Goal: Task Accomplishment & Management: Complete application form

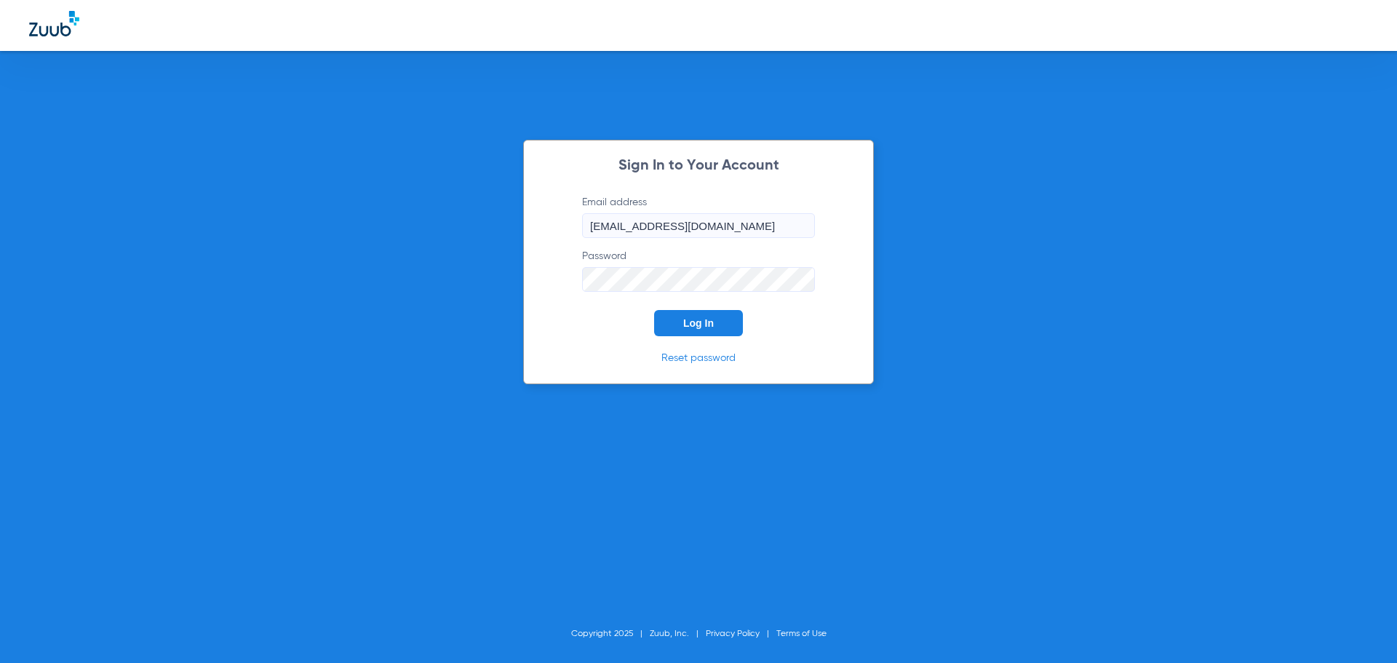
click at [690, 327] on span "Log In" at bounding box center [698, 323] width 31 height 12
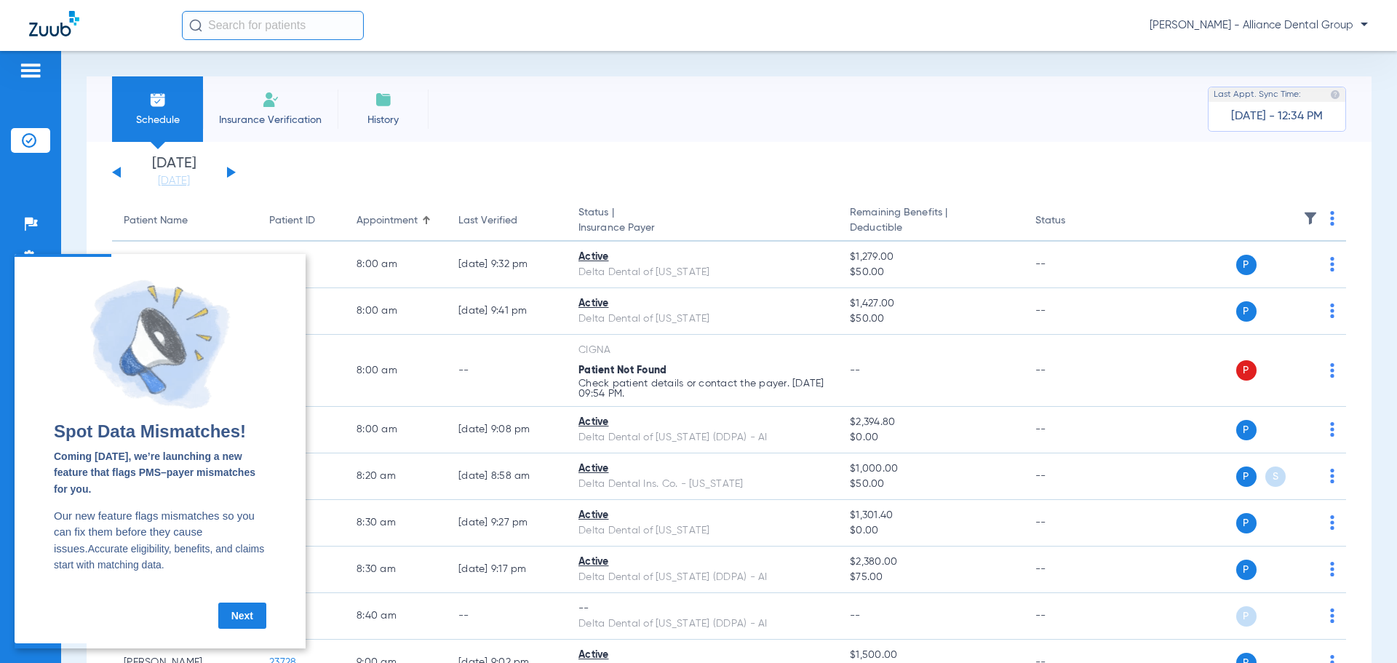
click at [242, 616] on link "Next" at bounding box center [242, 615] width 48 height 26
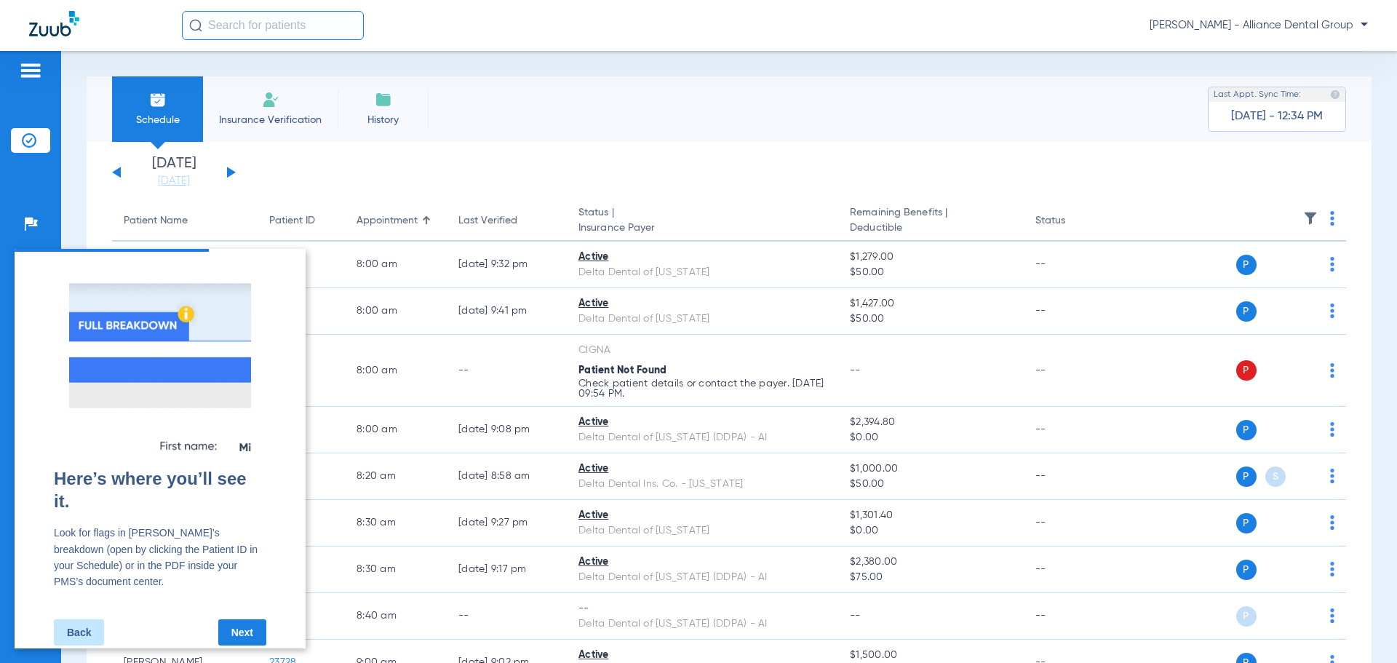
click at [242, 619] on link "Next" at bounding box center [242, 632] width 48 height 26
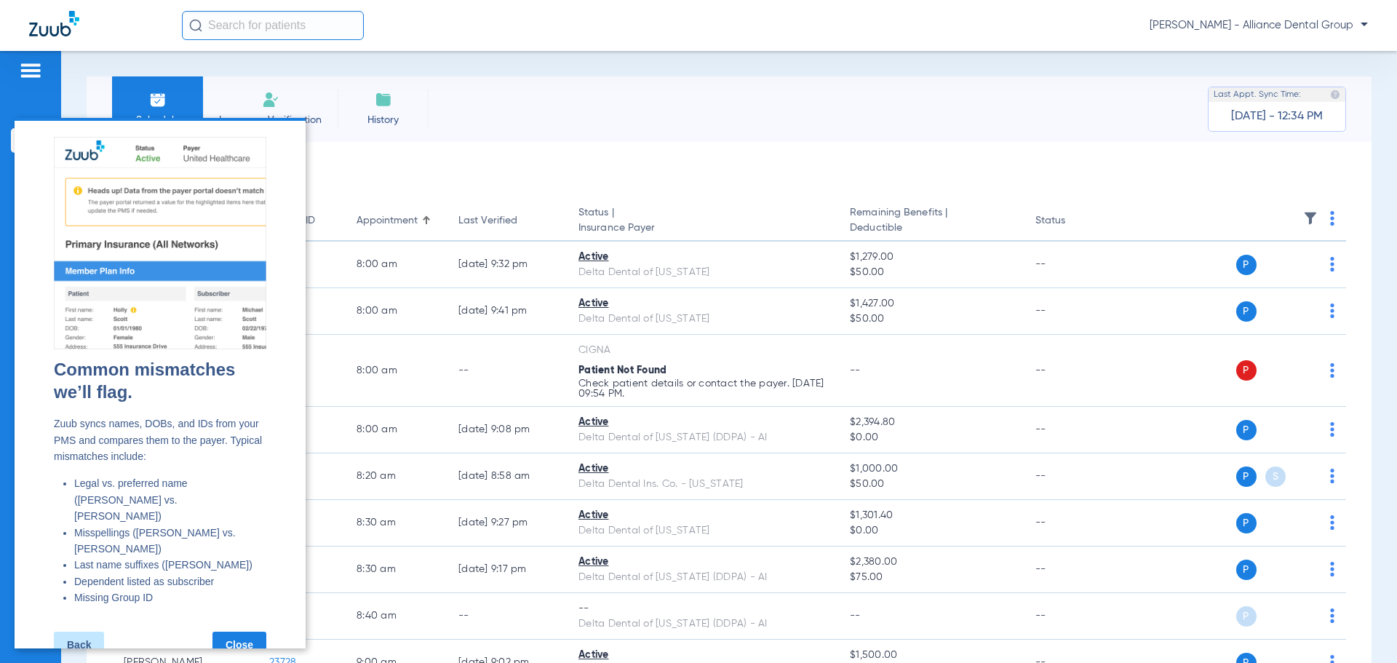
click at [242, 632] on link "Close" at bounding box center [239, 645] width 54 height 26
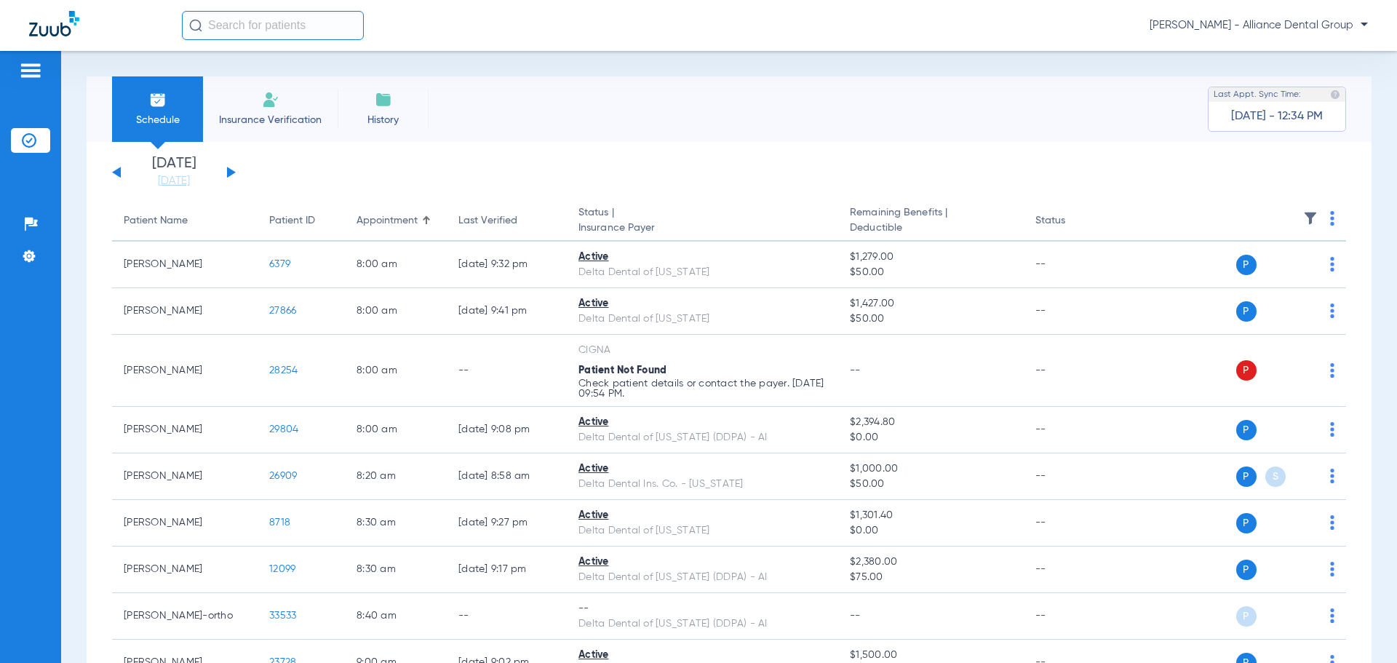
click at [290, 102] on li "Insurance Verification" at bounding box center [270, 108] width 135 height 65
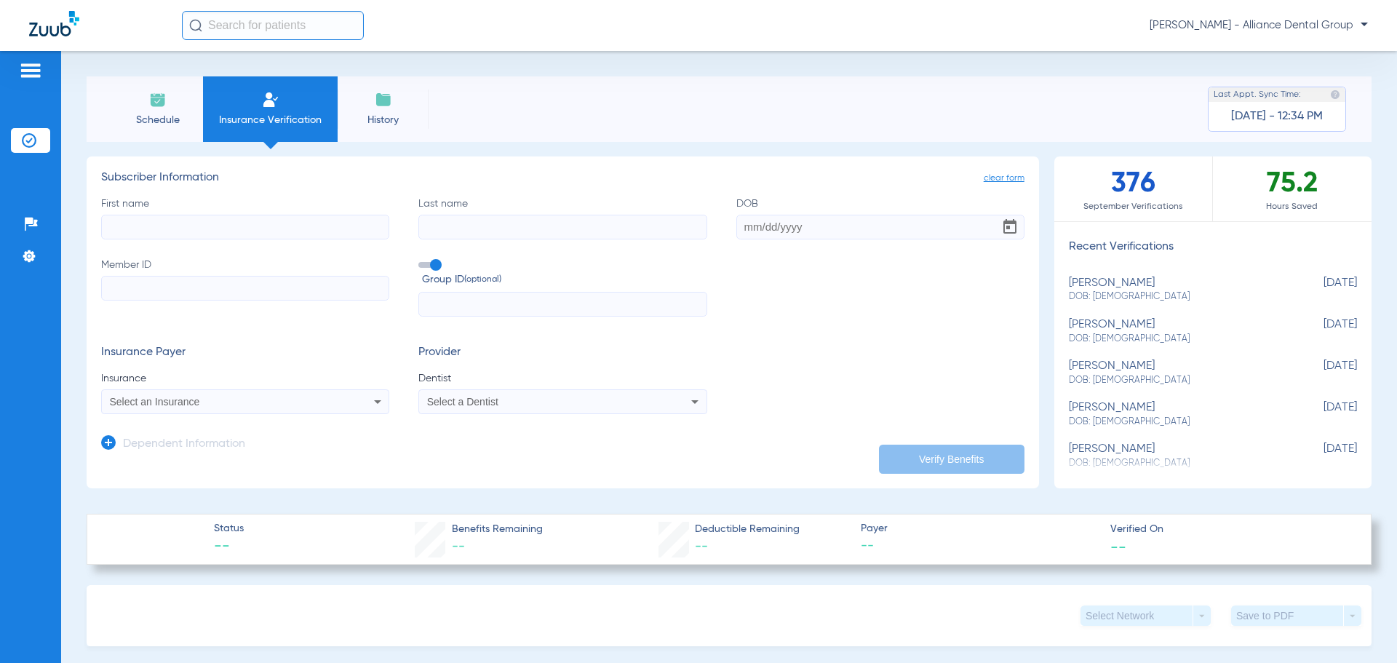
click at [162, 225] on input "First name" at bounding box center [245, 227] width 288 height 25
paste input "08052893776"
type input "08052893776"
click at [225, 226] on input "First name Required" at bounding box center [245, 227] width 288 height 25
type input "[PERSON_NAME]"
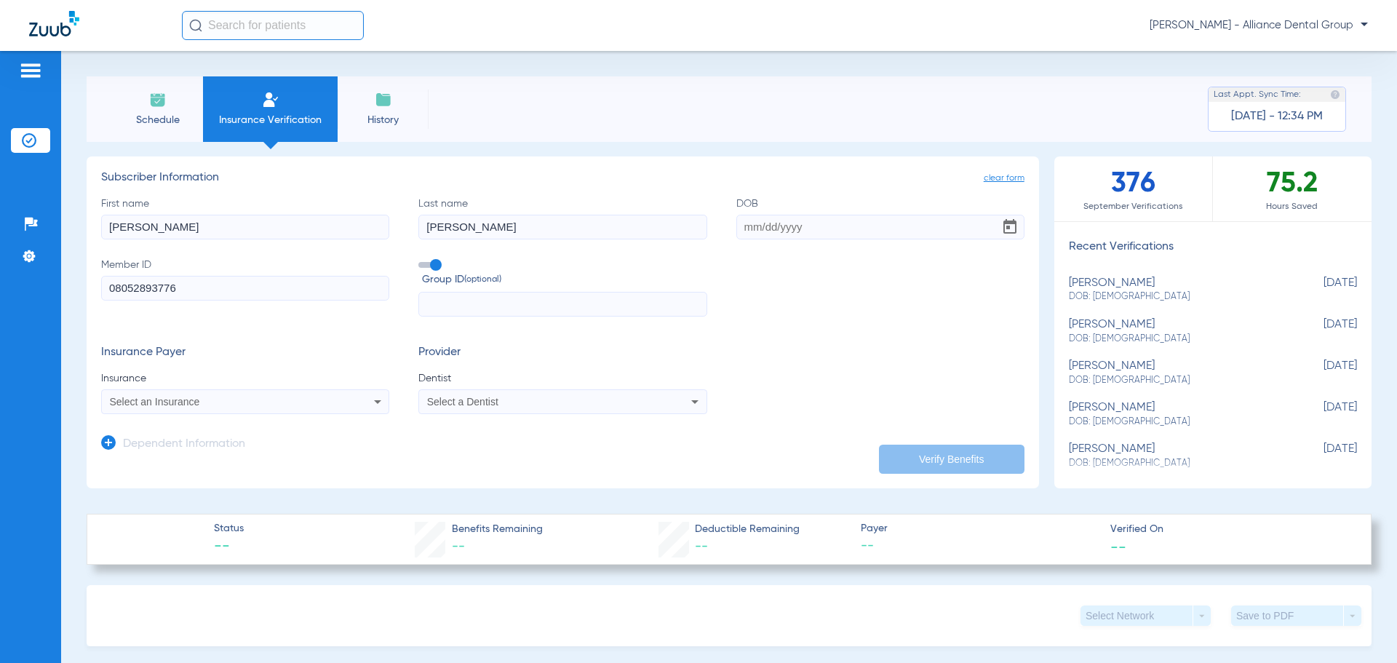
type input "[PERSON_NAME]"
type input "[DATE]"
click at [337, 403] on div "Select an Insurance" at bounding box center [245, 401] width 287 height 17
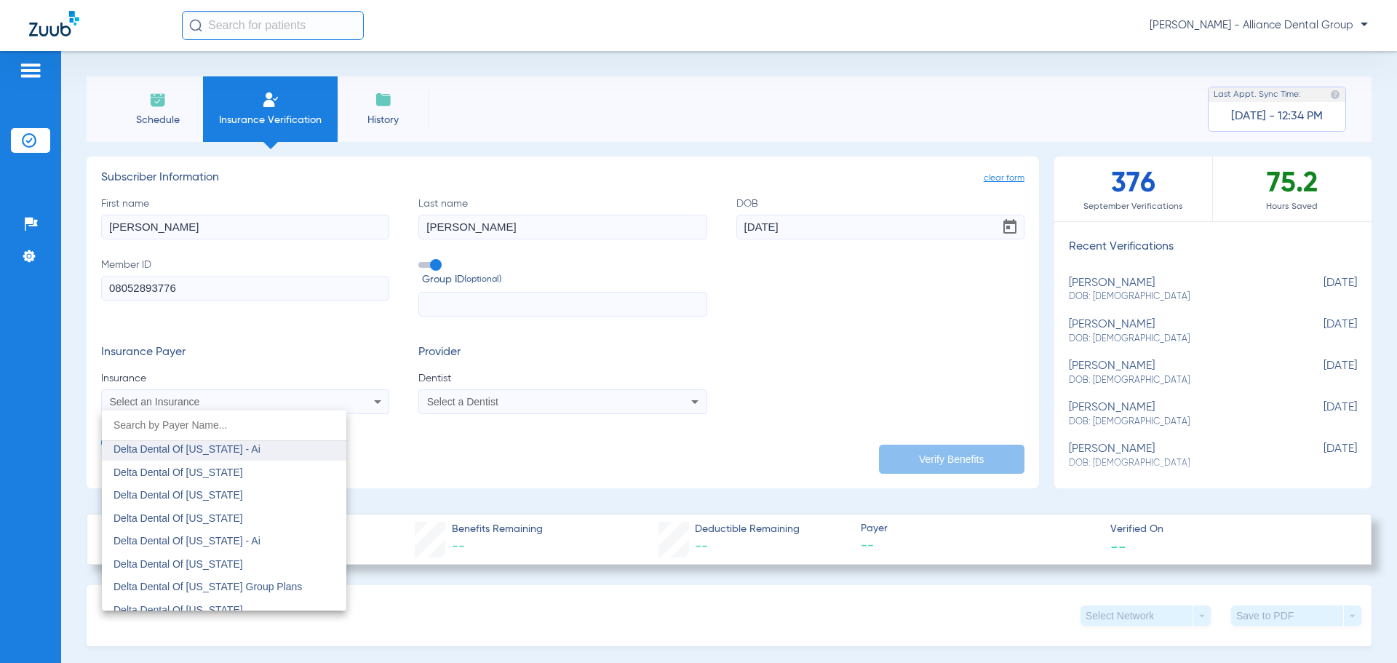
scroll to position [2910, 0]
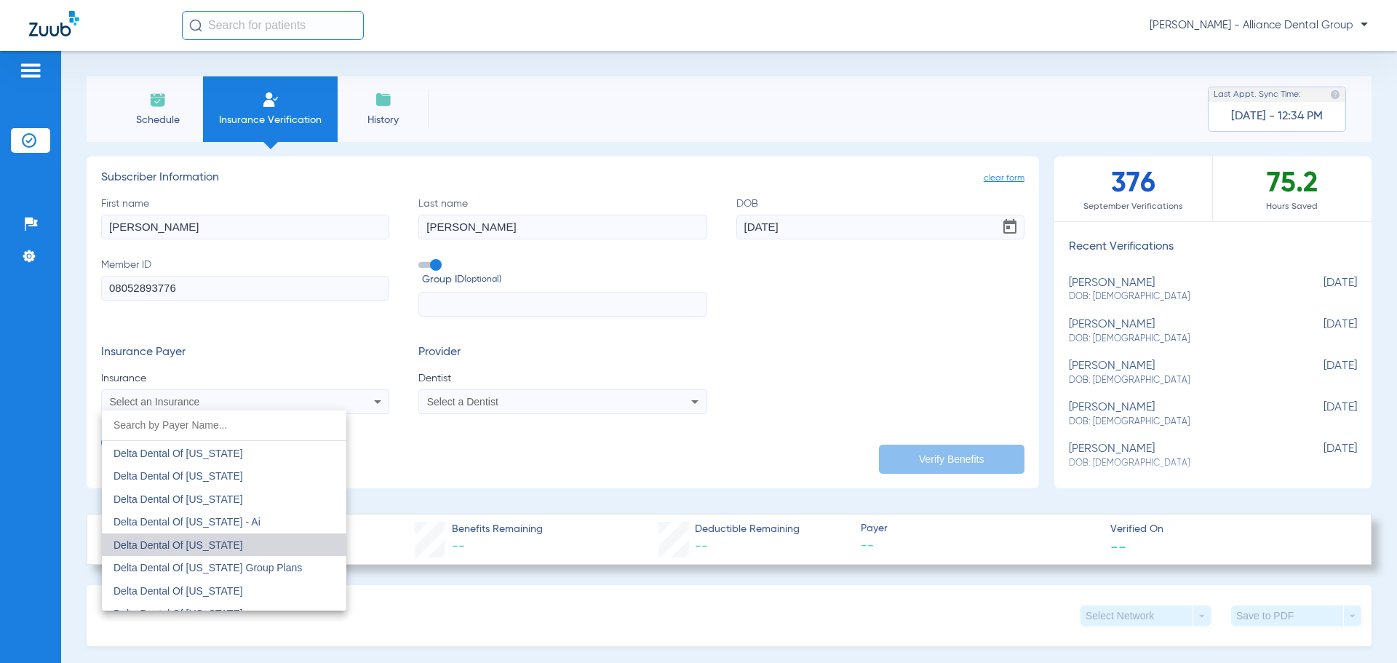
click at [259, 546] on mat-option "Delta Dental Of [US_STATE]" at bounding box center [224, 544] width 244 height 23
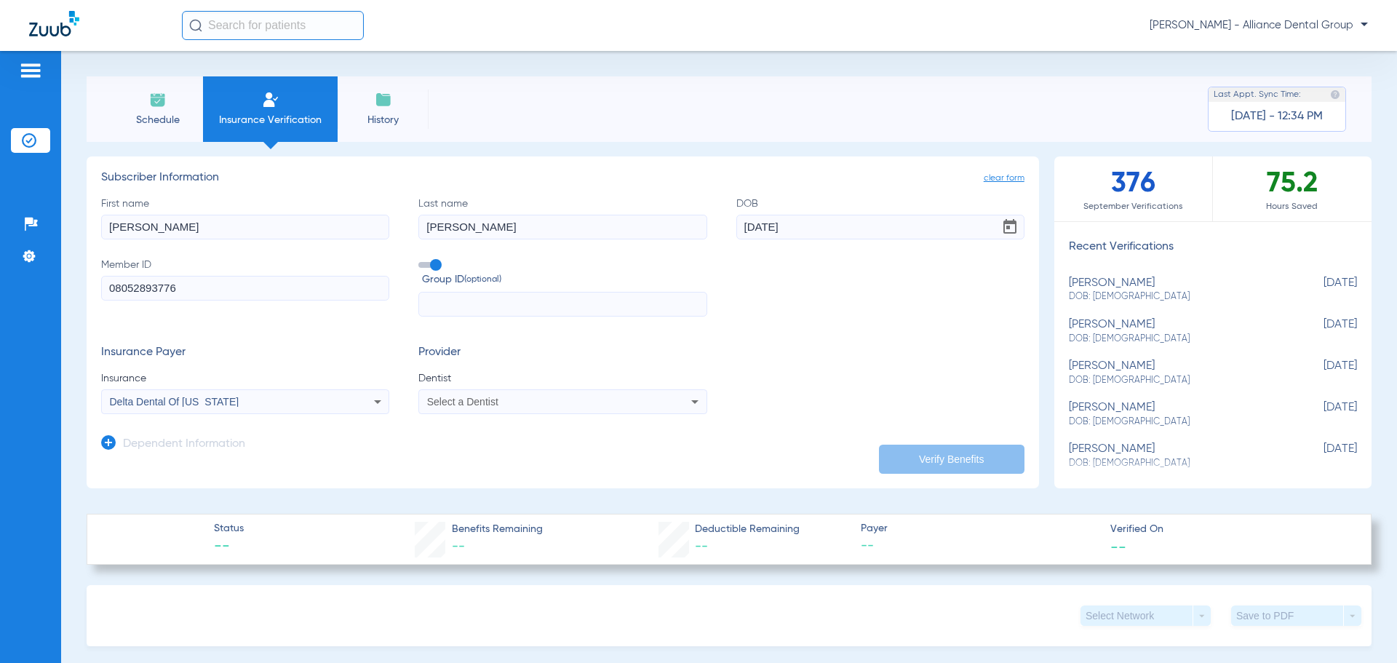
click at [597, 403] on div "Select a Dentist" at bounding box center [536, 402] width 218 height 10
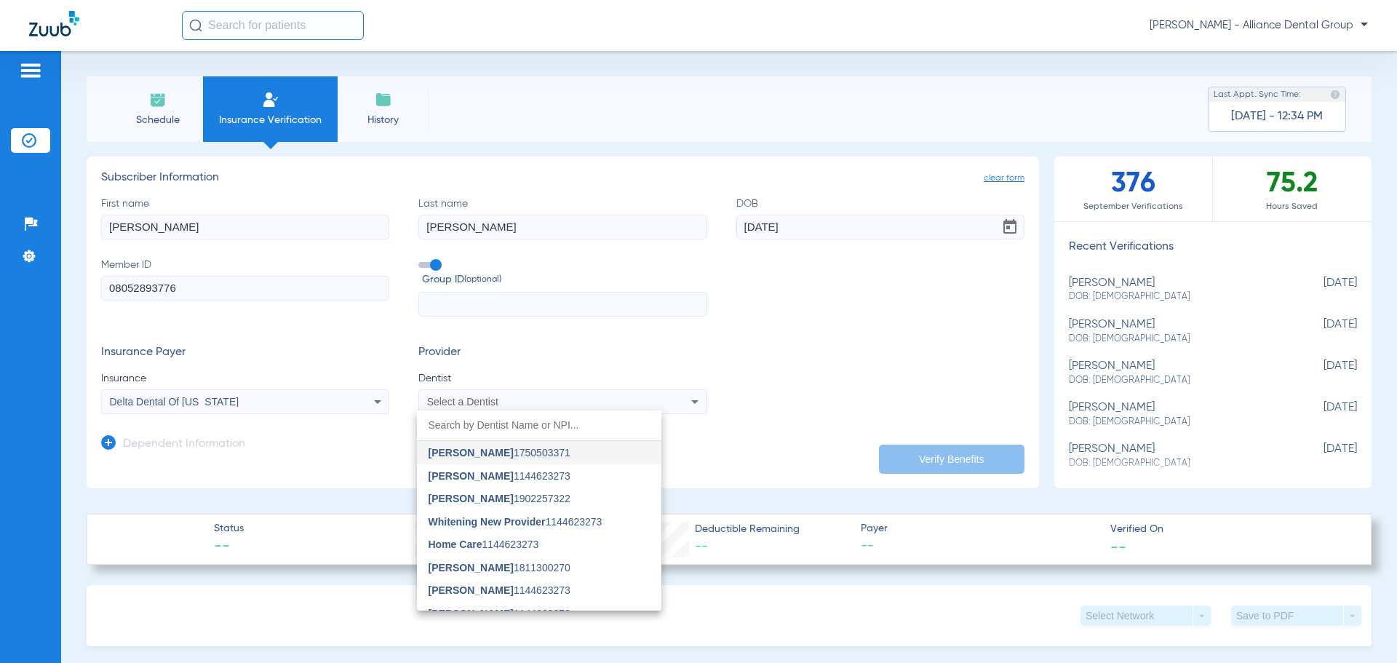
click at [479, 415] on input "dropdown search" at bounding box center [539, 425] width 244 height 30
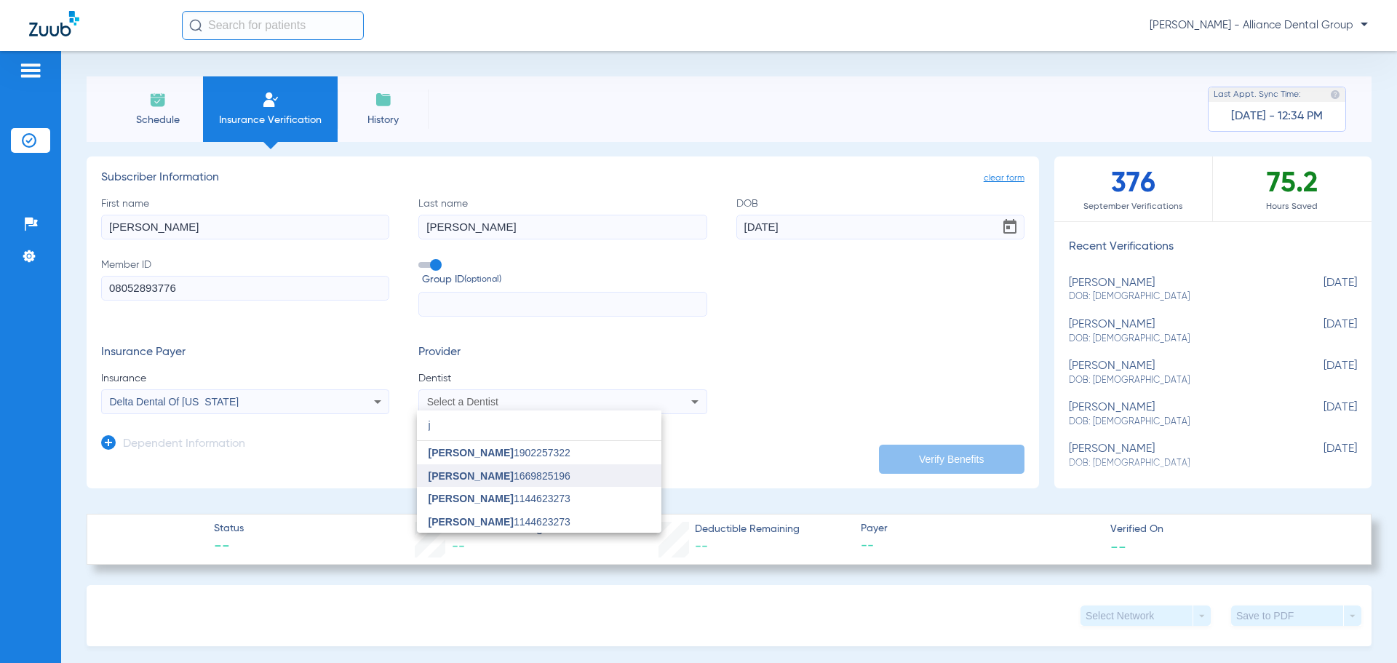
type input "j"
click at [520, 483] on mat-option "[PERSON_NAME] 1669825196" at bounding box center [539, 475] width 244 height 23
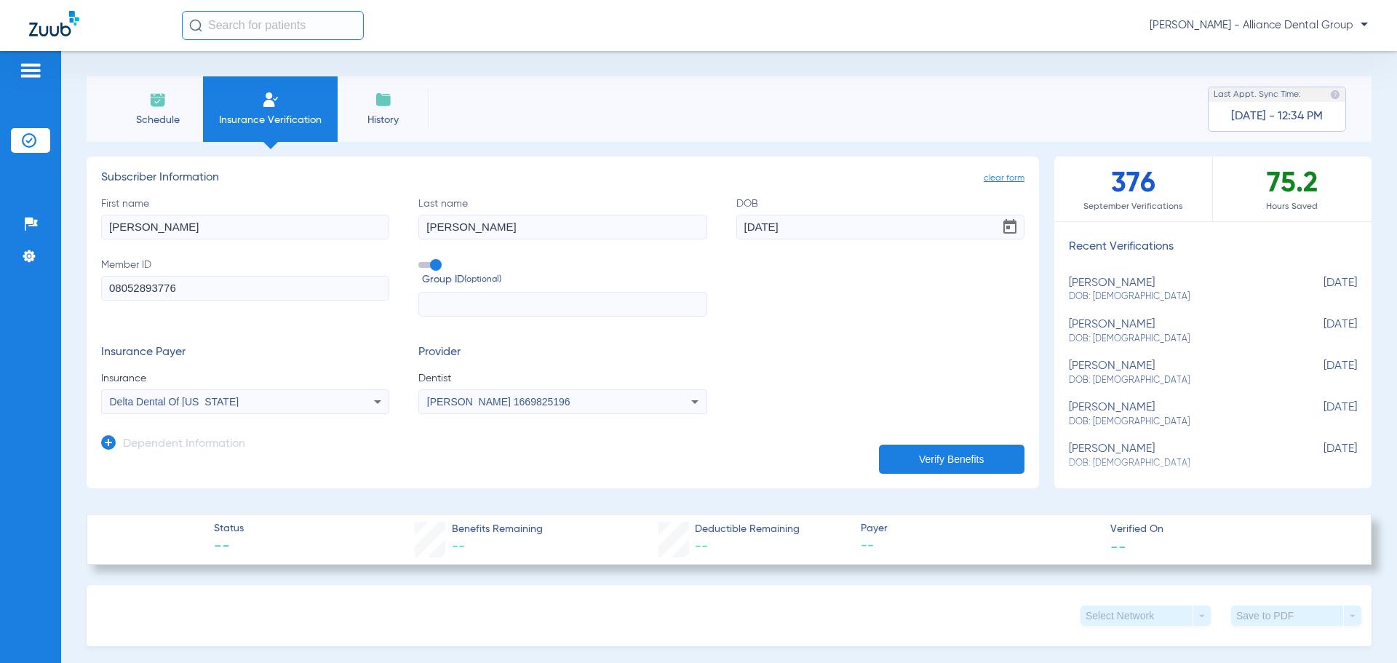
click at [112, 441] on icon at bounding box center [108, 442] width 15 height 15
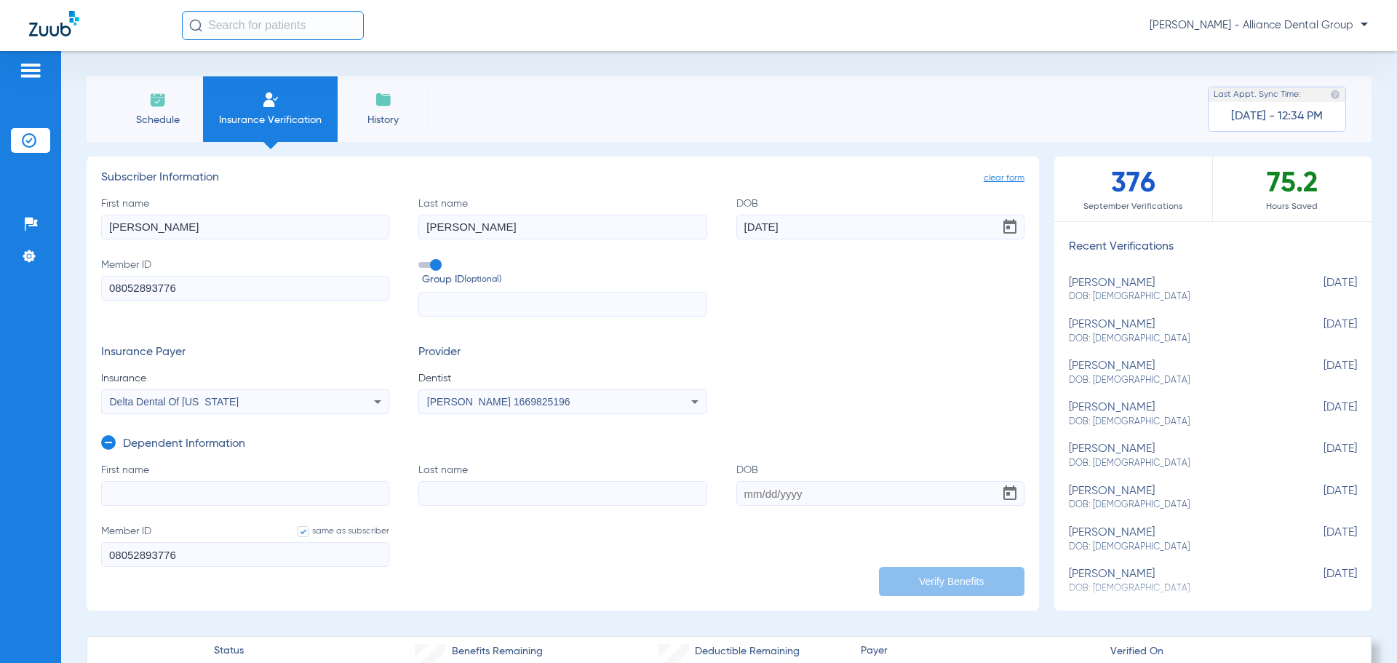
click at [191, 493] on input "First name" at bounding box center [245, 493] width 288 height 25
type input "Brody"
type input "X"
type input "[PERSON_NAME]"
type input "1"
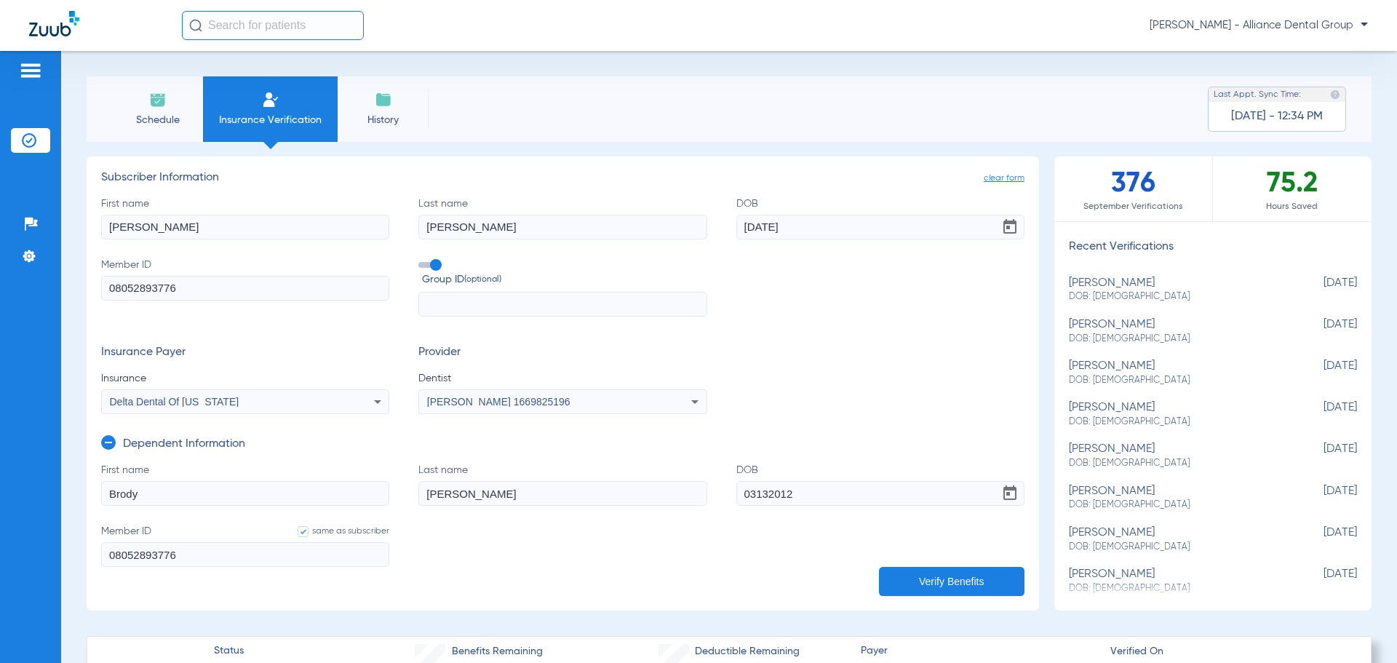
type input "[DATE]"
click at [981, 578] on button "Verify Benefits" at bounding box center [952, 581] width 146 height 29
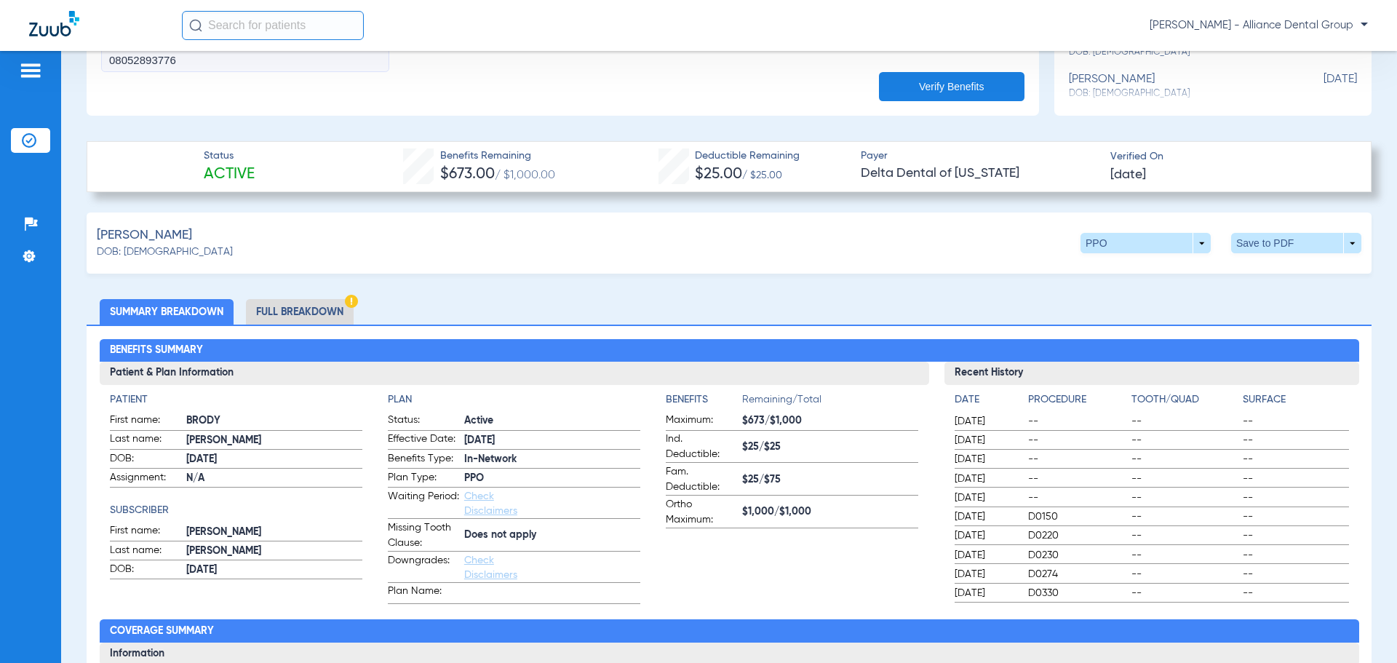
scroll to position [437, 0]
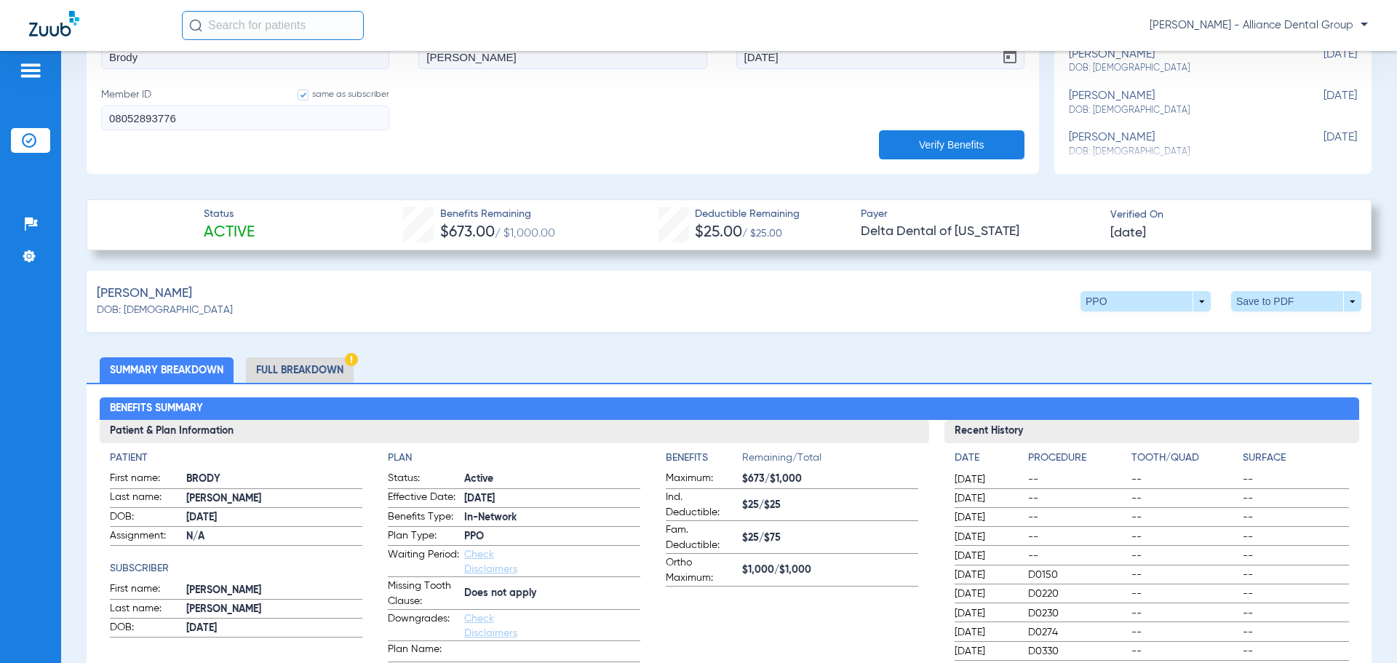
click at [315, 358] on li "Full Breakdown" at bounding box center [300, 369] width 108 height 25
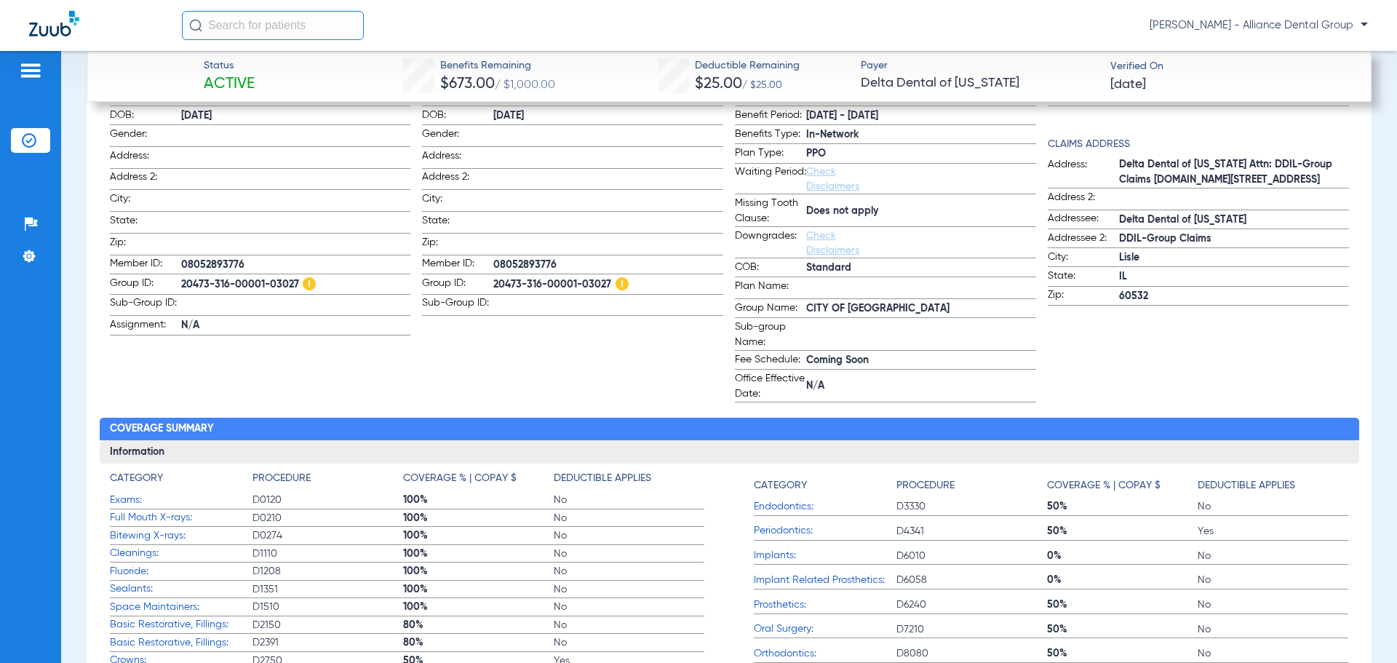
scroll to position [800, 0]
